Goal: Entertainment & Leisure: Consume media (video, audio)

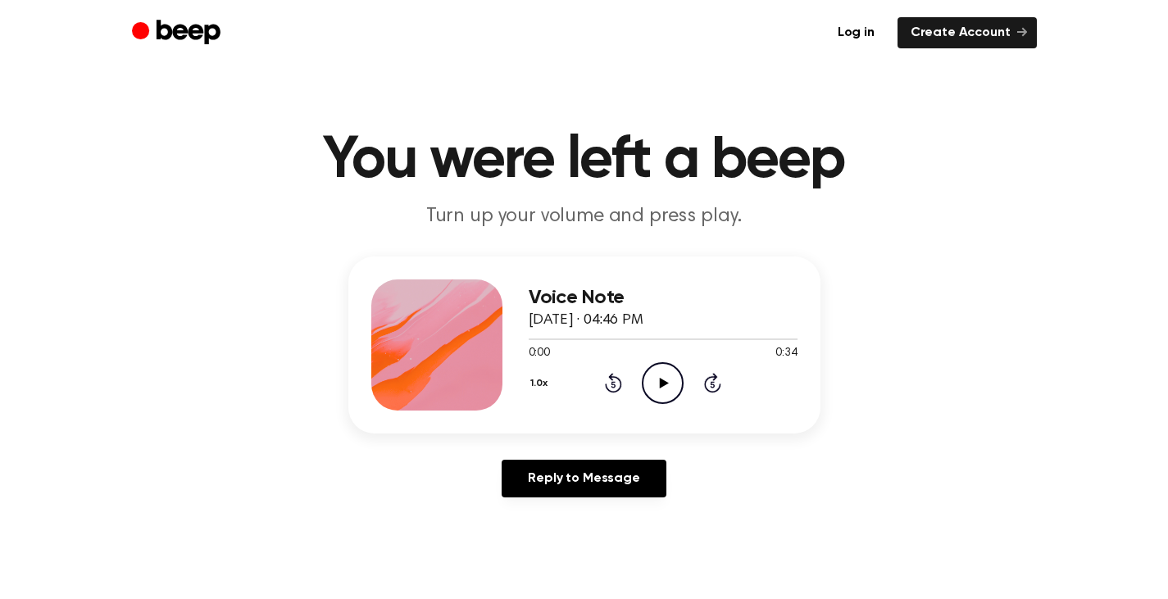
click at [662, 374] on icon "Play Audio" at bounding box center [663, 383] width 42 height 42
click at [663, 374] on icon "Play Audio" at bounding box center [663, 383] width 42 height 42
click at [666, 380] on icon at bounding box center [662, 383] width 7 height 11
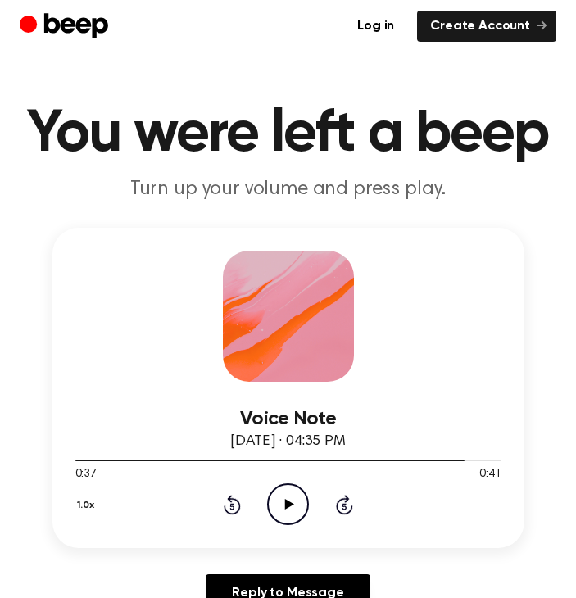
click at [292, 497] on icon "Play Audio" at bounding box center [288, 504] width 42 height 42
click at [279, 497] on icon "Play Audio" at bounding box center [288, 504] width 42 height 42
click at [282, 501] on icon "Pause Audio" at bounding box center [288, 504] width 42 height 42
click at [289, 500] on icon at bounding box center [287, 504] width 7 height 11
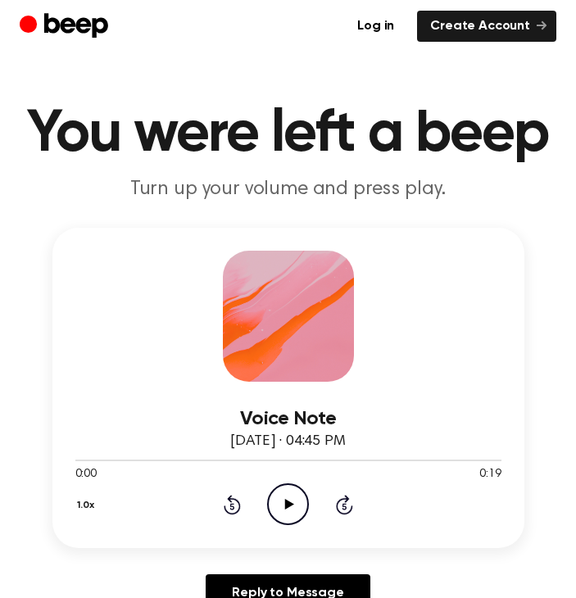
click at [289, 506] on icon "Play Audio" at bounding box center [288, 504] width 42 height 42
click at [306, 497] on icon "Play Audio" at bounding box center [288, 504] width 42 height 42
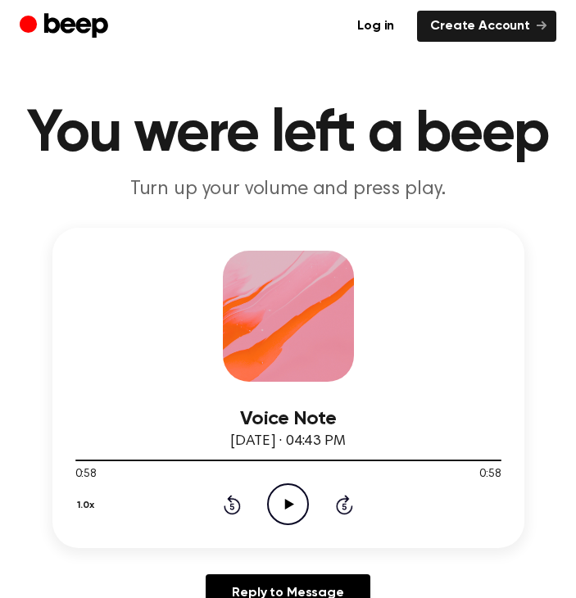
click at [274, 503] on icon "Play Audio" at bounding box center [288, 504] width 42 height 42
click at [341, 506] on icon "Skip 5 seconds" at bounding box center [344, 504] width 18 height 21
click at [289, 499] on icon at bounding box center [287, 504] width 7 height 11
click at [287, 497] on icon "Play Audio" at bounding box center [288, 504] width 42 height 42
click at [286, 501] on icon at bounding box center [287, 504] width 7 height 11
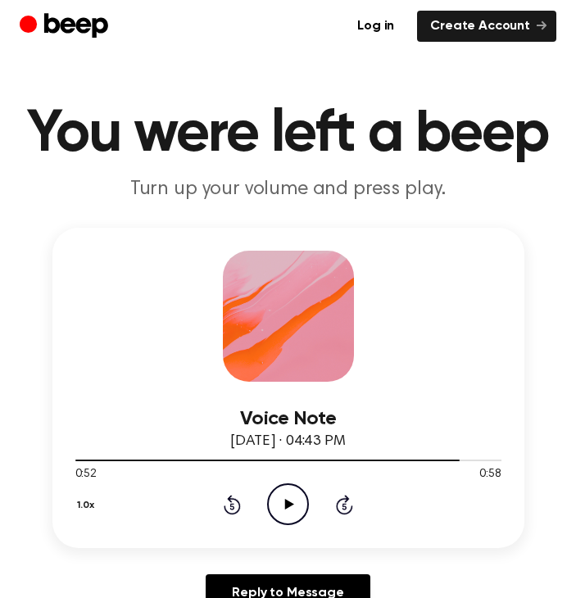
click at [286, 501] on icon at bounding box center [289, 504] width 9 height 11
click at [288, 501] on icon "Pause Audio" at bounding box center [288, 504] width 42 height 42
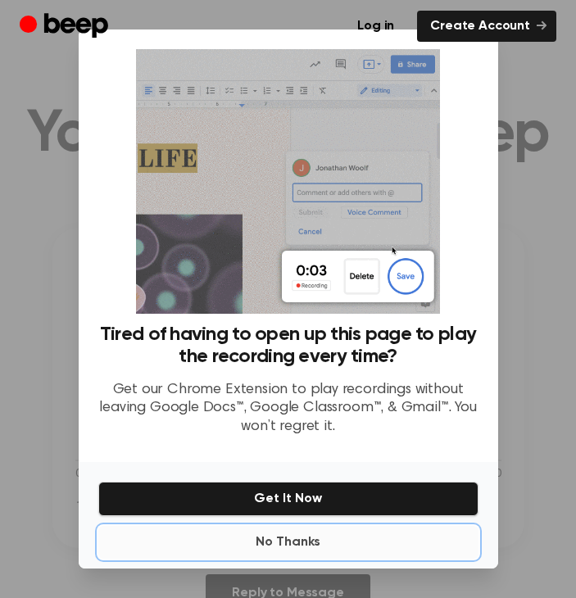
click at [311, 537] on button "No Thanks" at bounding box center [288, 542] width 380 height 33
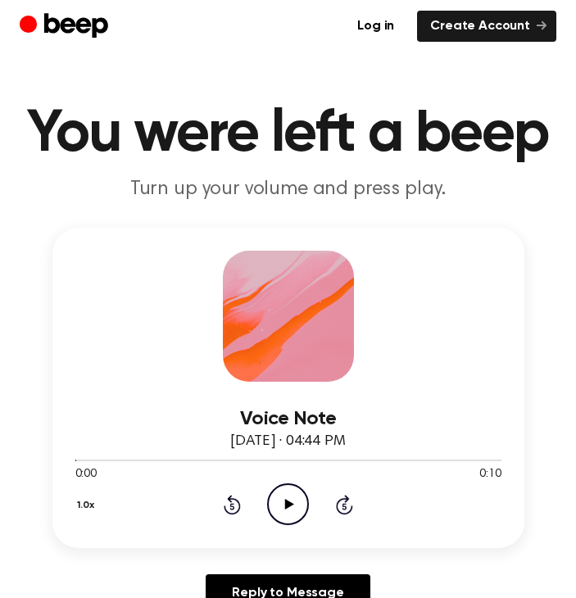
click at [294, 504] on icon "Play Audio" at bounding box center [288, 504] width 42 height 42
